Goal: Information Seeking & Learning: Learn about a topic

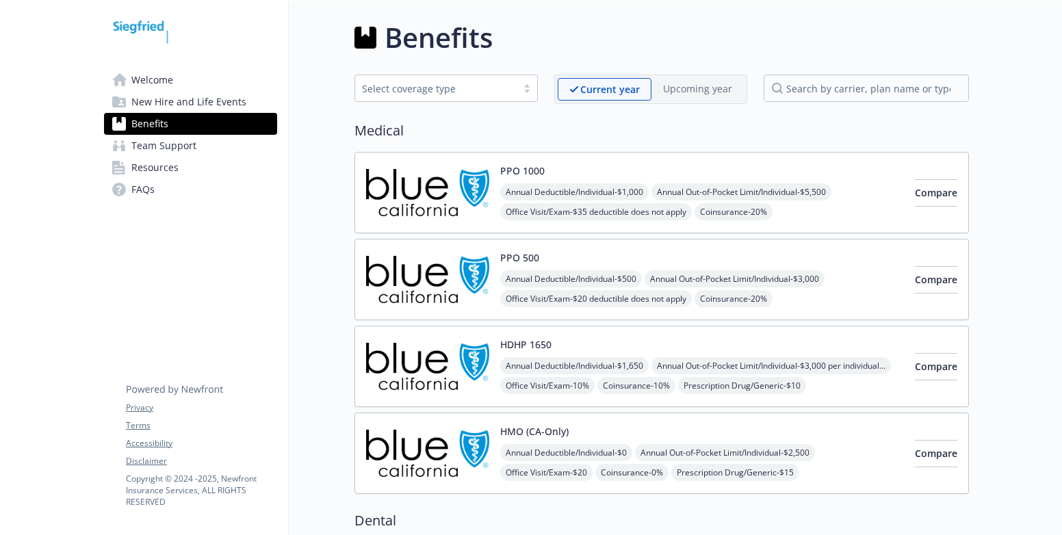
click at [147, 175] on span "Resources" at bounding box center [154, 168] width 47 height 22
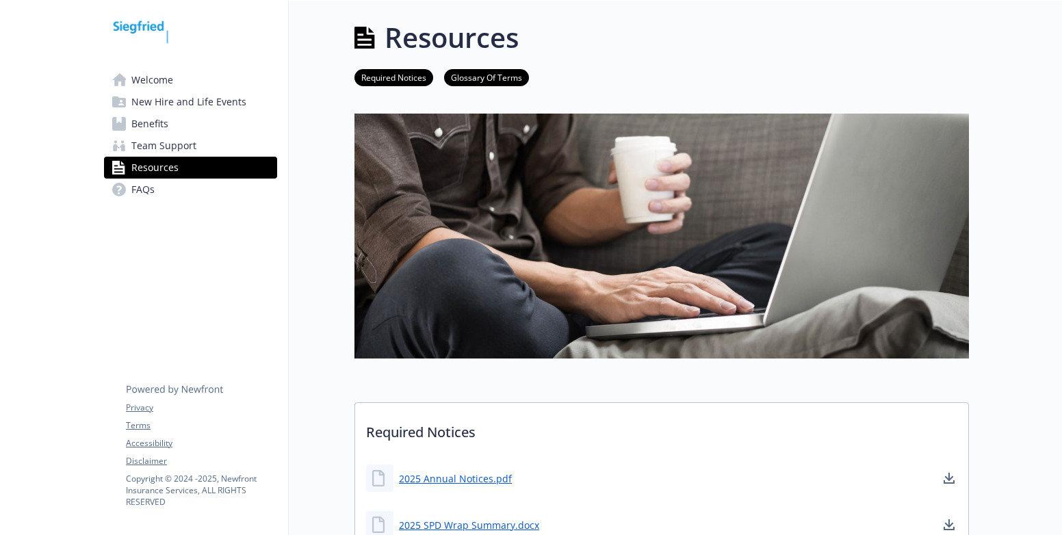
click at [162, 139] on span "Team Support" at bounding box center [163, 146] width 65 height 22
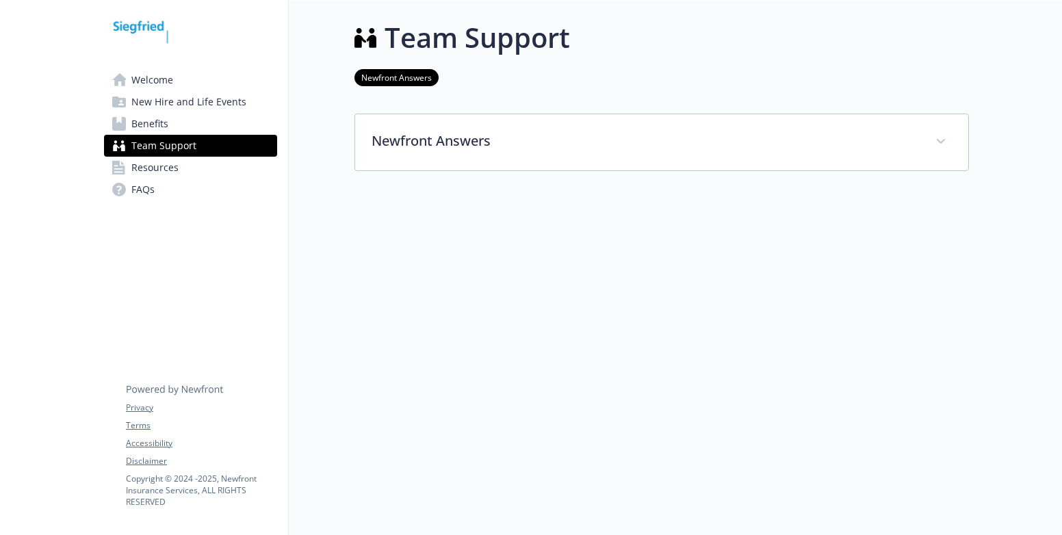
click at [149, 191] on span "FAQs" at bounding box center [142, 190] width 23 height 22
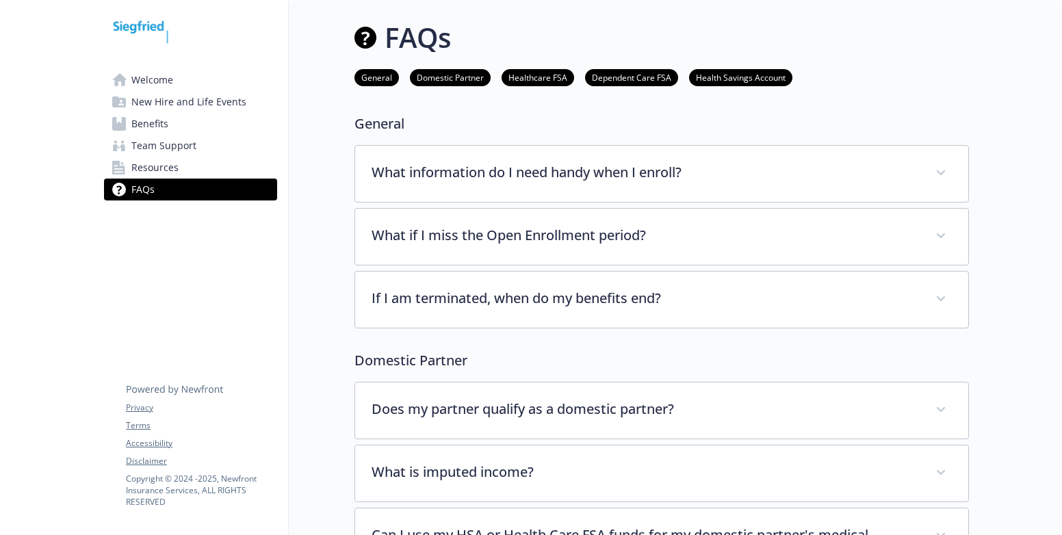
click at [146, 121] on span "Benefits" at bounding box center [149, 124] width 37 height 22
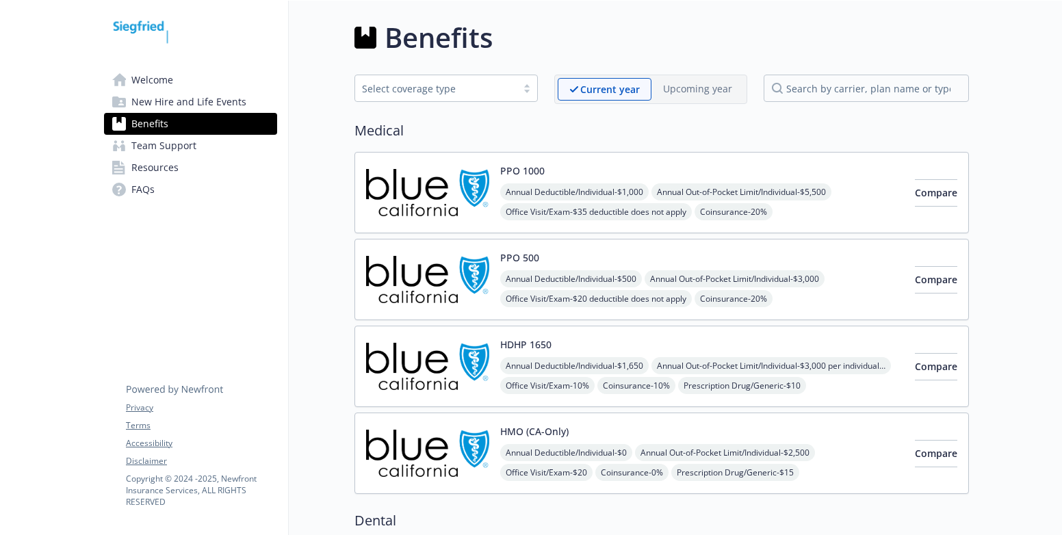
click at [156, 193] on link "FAQs" at bounding box center [190, 190] width 173 height 22
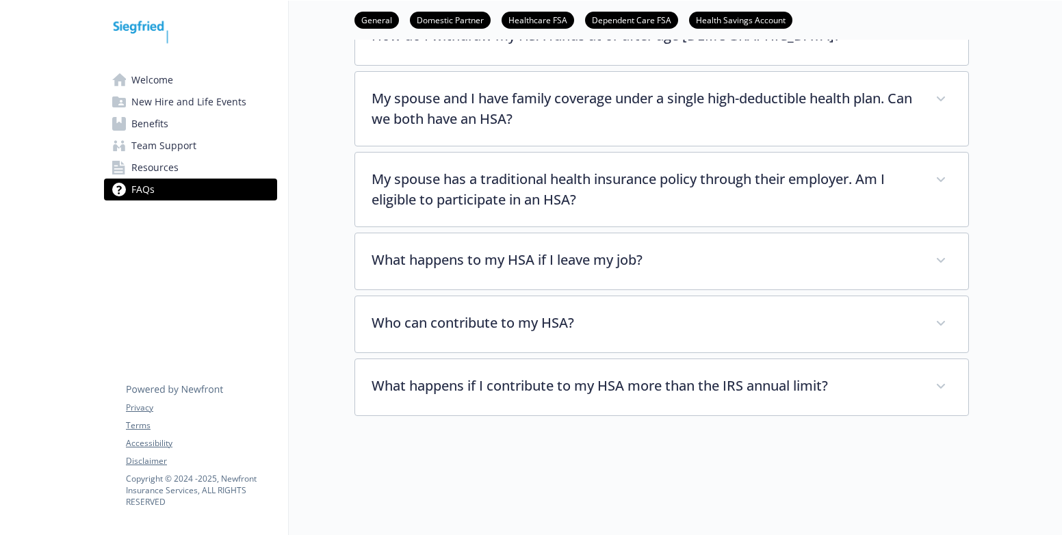
scroll to position [2462, 0]
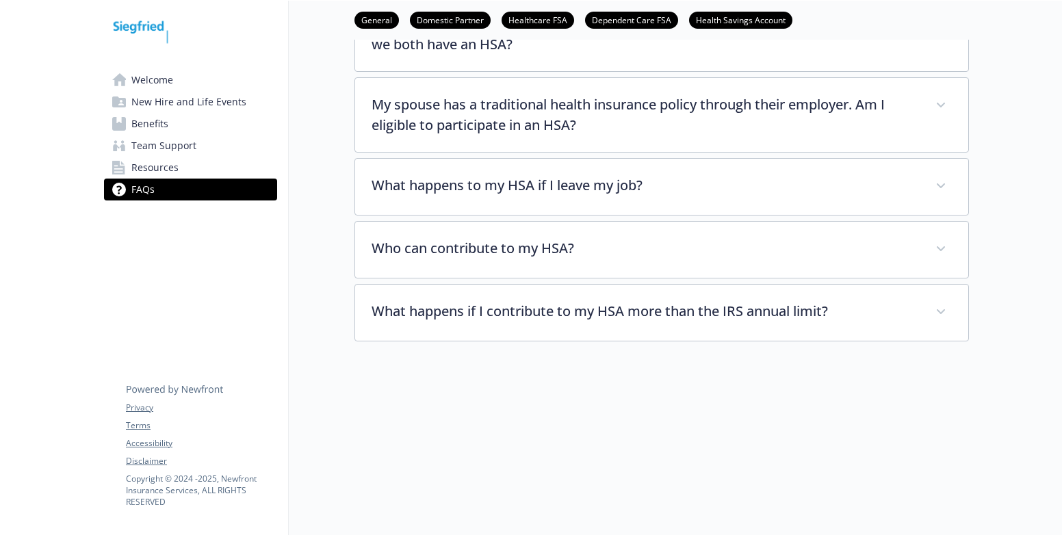
click at [142, 77] on span "Welcome" at bounding box center [152, 80] width 42 height 22
